Goal: Obtain resource: Obtain resource

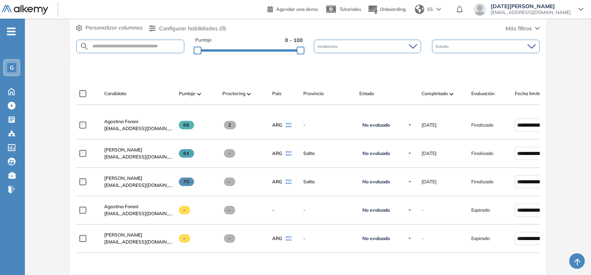
scroll to position [194, 0]
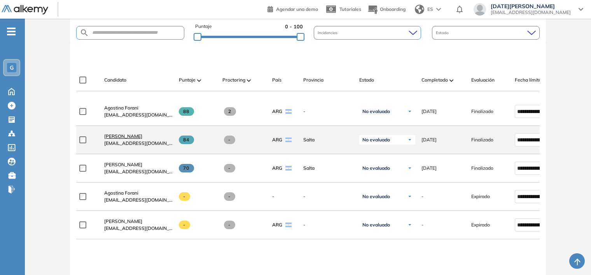
click at [127, 139] on span "[PERSON_NAME]" at bounding box center [123, 136] width 38 height 6
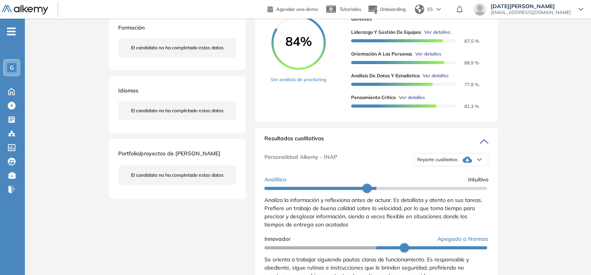
scroll to position [155, 0]
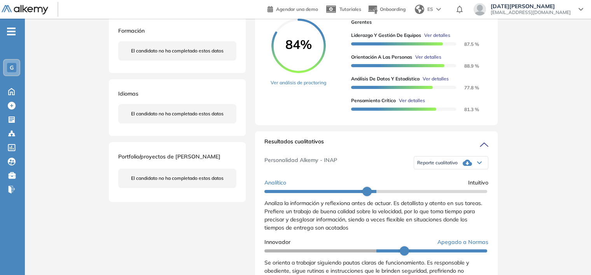
click at [438, 166] on span "Reporte cualitativo" at bounding box center [437, 163] width 40 height 6
click at [436, 179] on li "Reporte con Afinidad AI" at bounding box center [440, 175] width 47 height 8
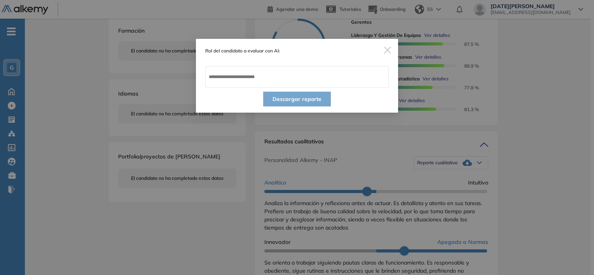
click at [389, 50] on img "Close" at bounding box center [387, 50] width 7 height 7
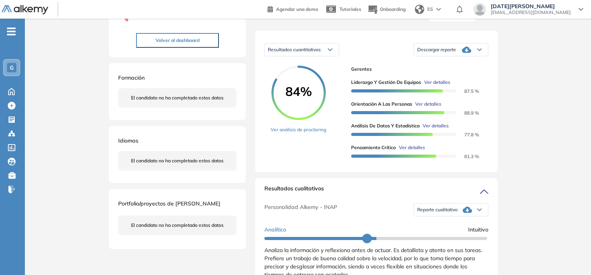
scroll to position [39, 0]
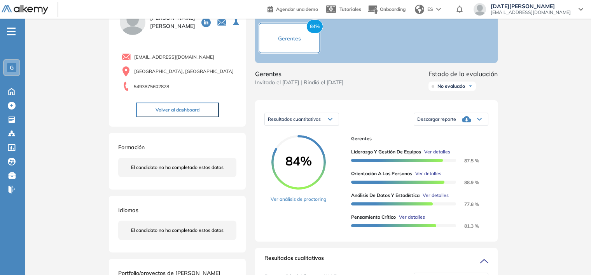
click at [461, 127] on div "Descargar reporte" at bounding box center [451, 120] width 74 height 16
click at [459, 136] on li "Descargar informe completo" at bounding box center [446, 132] width 58 height 8
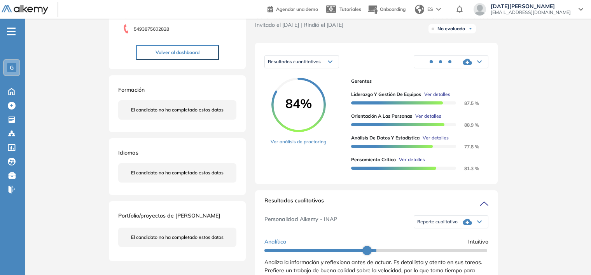
scroll to position [155, 0]
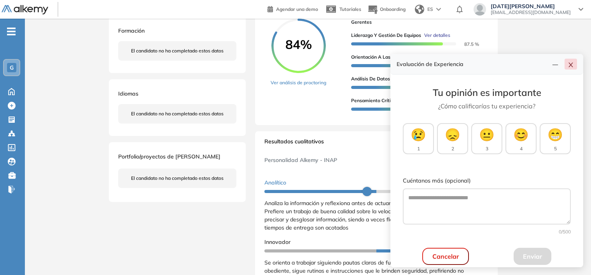
click at [573, 66] on icon "close" at bounding box center [571, 65] width 6 height 6
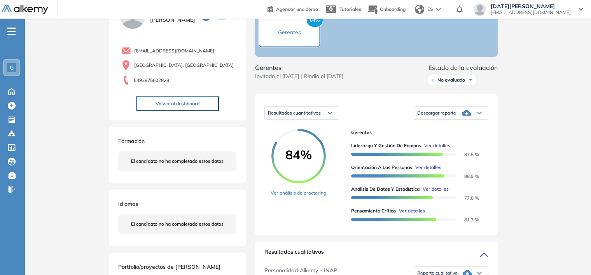
scroll to position [39, 0]
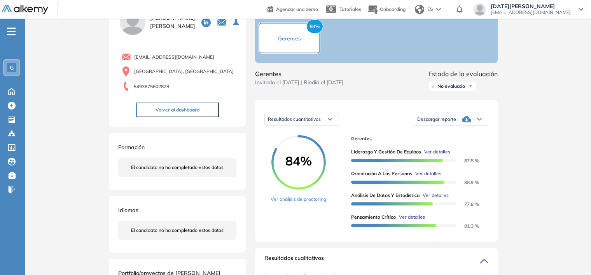
click at [440, 122] on span "Descargar reporte" at bounding box center [436, 119] width 39 height 6
click at [453, 136] on li "Descargar informe completo" at bounding box center [446, 132] width 58 height 8
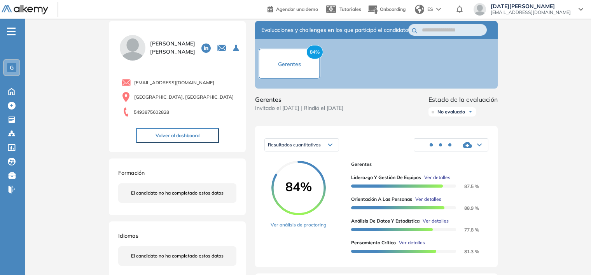
scroll to position [0, 0]
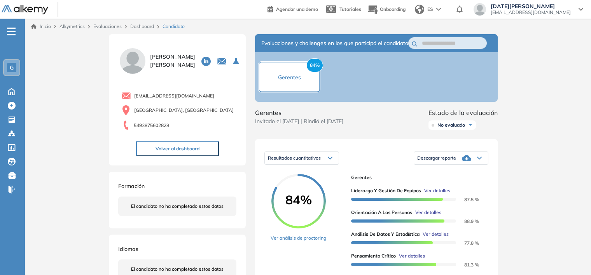
drag, startPoint x: 551, startPoint y: 97, endPoint x: 551, endPoint y: 93, distance: 3.9
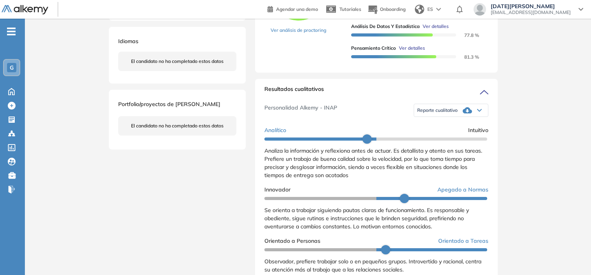
scroll to position [233, 0]
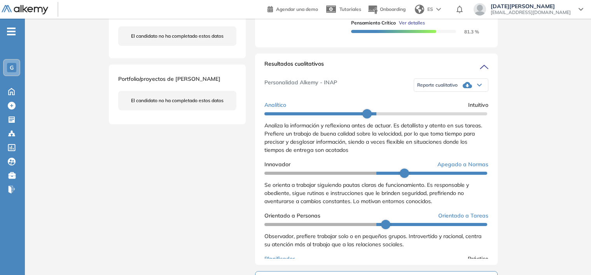
click at [440, 88] on span "Reporte cualitativo" at bounding box center [437, 85] width 40 height 6
click at [447, 115] on li "Reporte sin Afinidad AI" at bounding box center [440, 112] width 46 height 8
click at [438, 88] on span "Reporte cualitativo" at bounding box center [437, 85] width 40 height 6
click at [446, 101] on li "Reporte con Afinidad AI" at bounding box center [440, 98] width 47 height 8
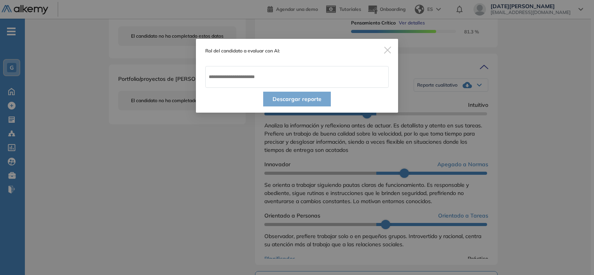
click at [388, 49] on img "Close" at bounding box center [387, 50] width 7 height 7
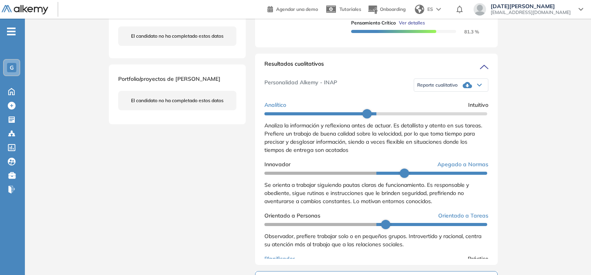
click at [444, 88] on span "Reporte cualitativo" at bounding box center [437, 85] width 40 height 6
click at [445, 115] on li "Reporte sin Afinidad AI" at bounding box center [440, 112] width 46 height 8
